Goal: Information Seeking & Learning: Learn about a topic

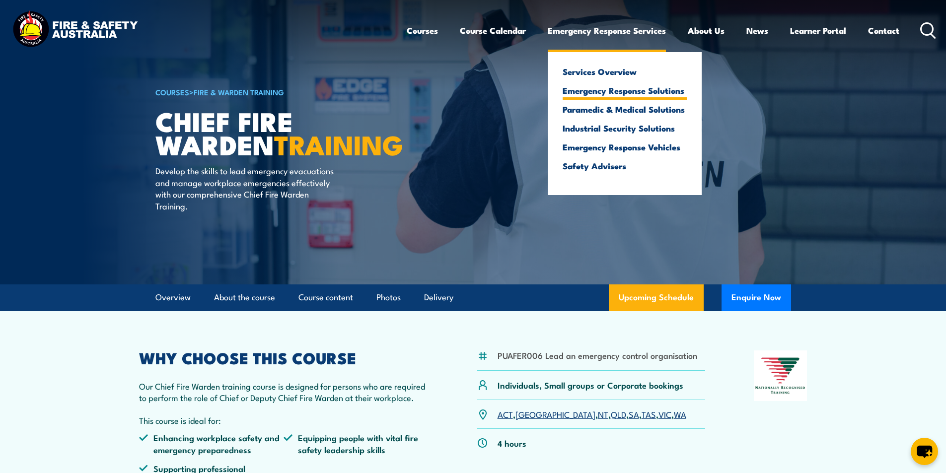
click at [626, 89] on link "Emergency Response Solutions" at bounding box center [625, 90] width 124 height 9
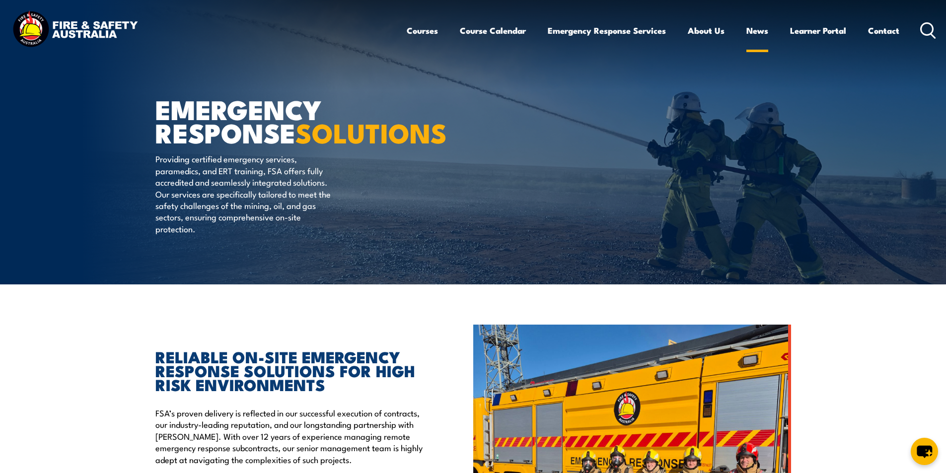
click at [757, 30] on link "News" at bounding box center [758, 30] width 22 height 26
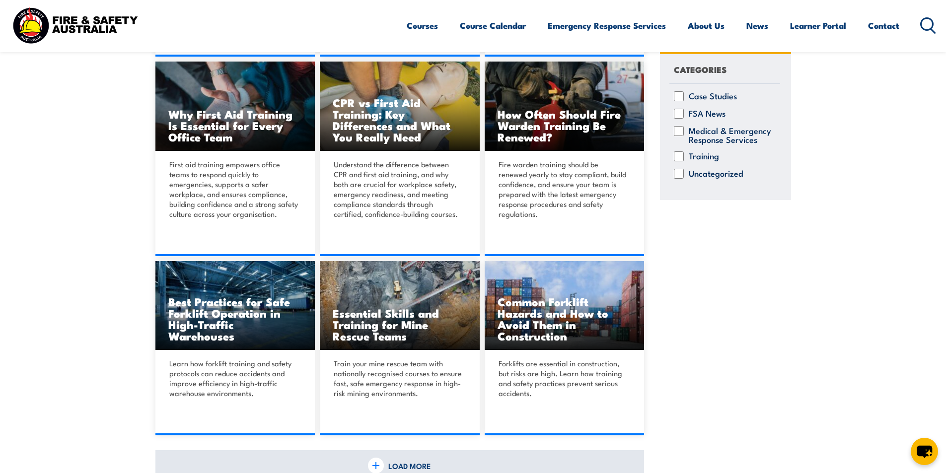
scroll to position [596, 0]
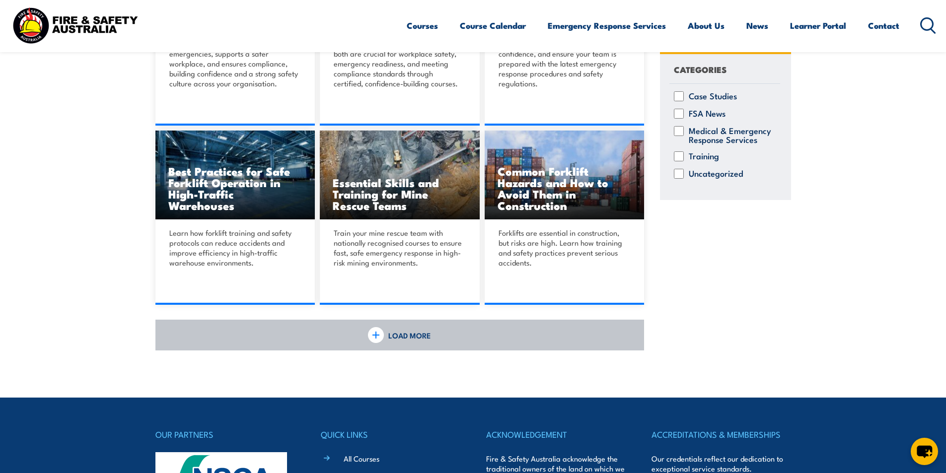
click at [386, 339] on link "LOAD MORE" at bounding box center [399, 335] width 489 height 31
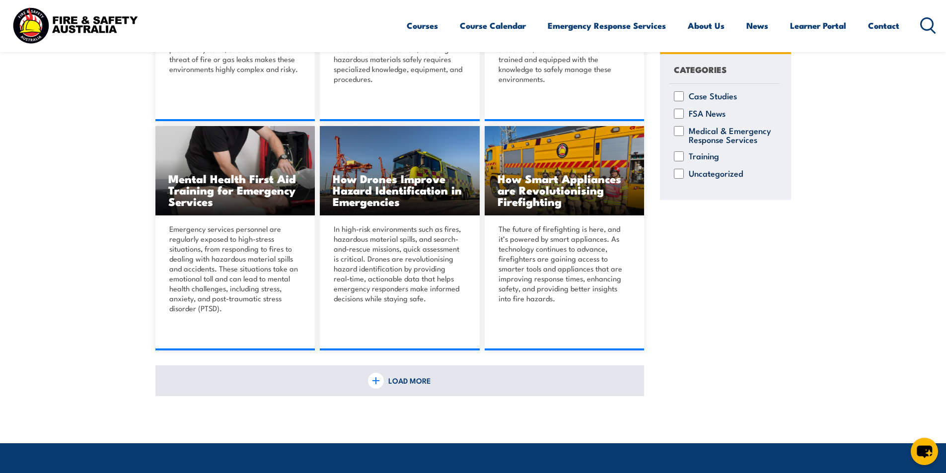
scroll to position [1093, 0]
